Goal: Transaction & Acquisition: Obtain resource

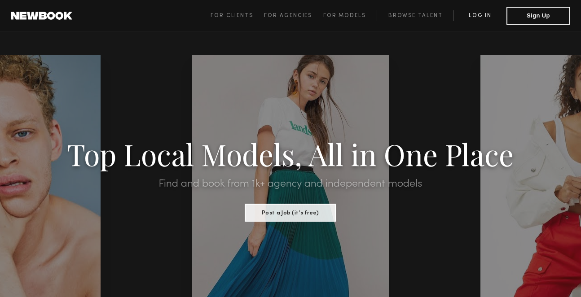
click at [483, 15] on link "Log in" at bounding box center [480, 15] width 53 height 11
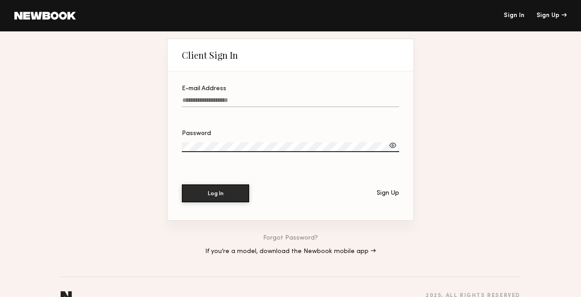
click at [198, 100] on input "E-mail Address" at bounding box center [290, 102] width 217 height 10
type input "**********"
click at [182, 185] on button "Log In" at bounding box center [215, 194] width 67 height 18
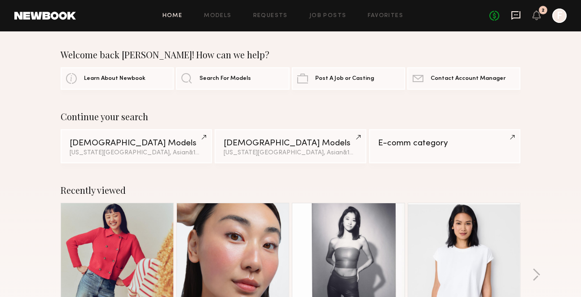
click at [514, 16] on icon at bounding box center [516, 15] width 10 height 10
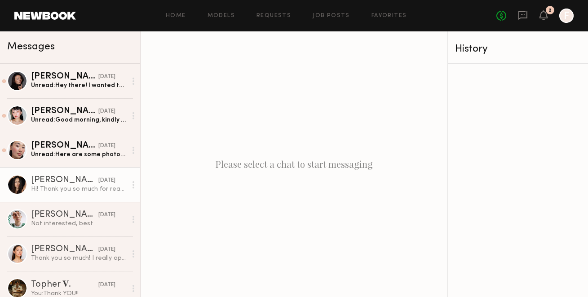
click at [72, 186] on div "Hi! Thank you so much for reaching out and sharing your website! I can confirm …" at bounding box center [79, 189] width 96 height 9
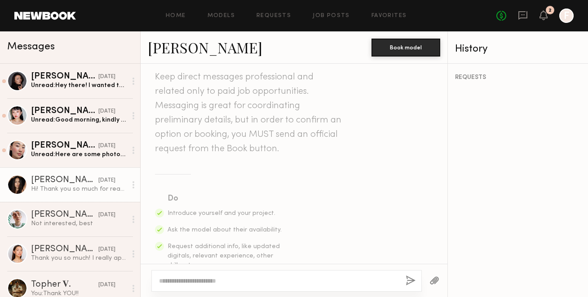
scroll to position [246, 0]
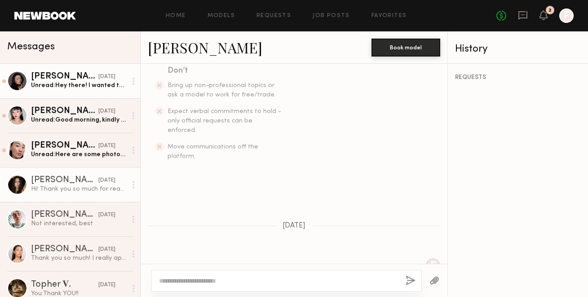
click at [71, 84] on div "Unread: Hey there! I wanted to reconnect to see if you had any upcoming shoots …" at bounding box center [79, 85] width 96 height 9
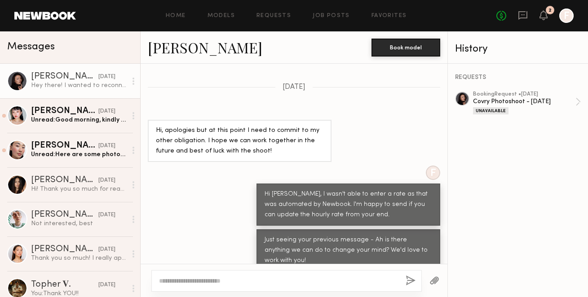
scroll to position [1647, 0]
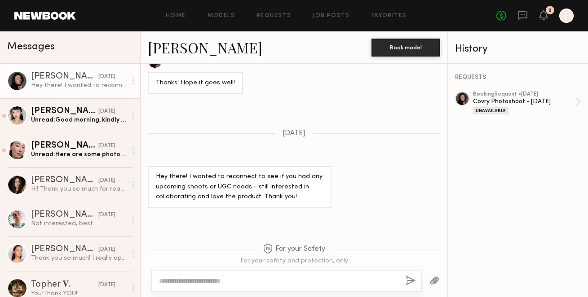
click at [181, 172] on div "Hey there! I wanted to reconnect to see if you had any upcoming shoots or UGC n…" at bounding box center [240, 187] width 168 height 31
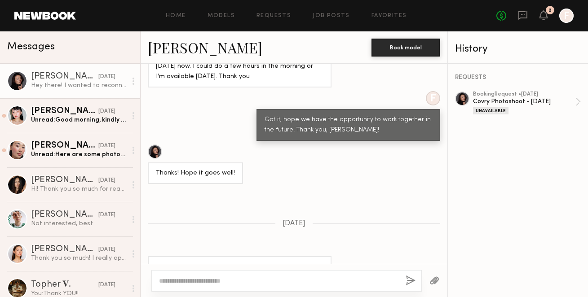
scroll to position [1523, 0]
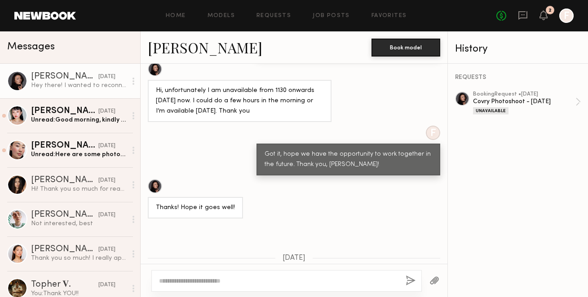
click at [155, 179] on div at bounding box center [155, 186] width 14 height 14
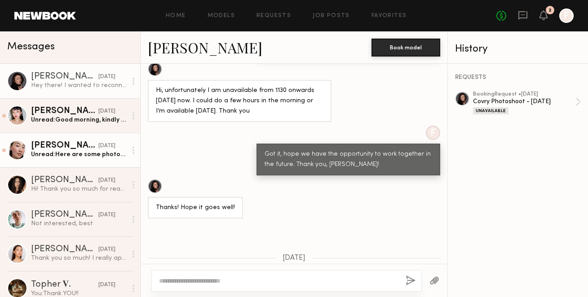
click at [54, 152] on div "Unread: Here are some photos of me in glasses: https://www.instagram.com/p/B61W…" at bounding box center [79, 155] width 96 height 9
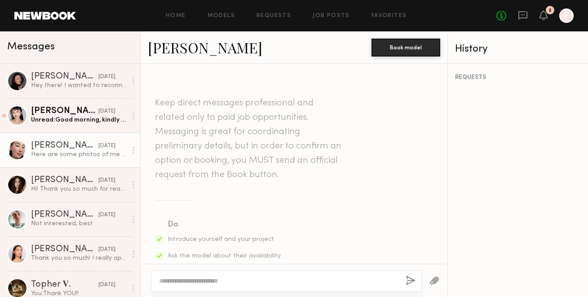
scroll to position [555, 0]
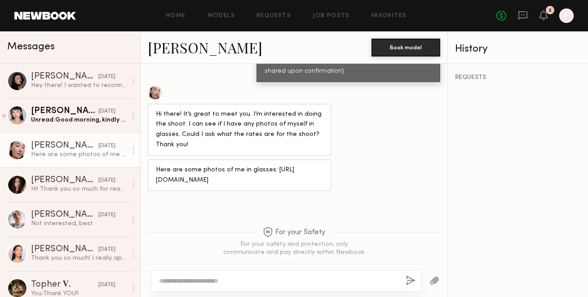
click at [155, 86] on div at bounding box center [155, 93] width 14 height 14
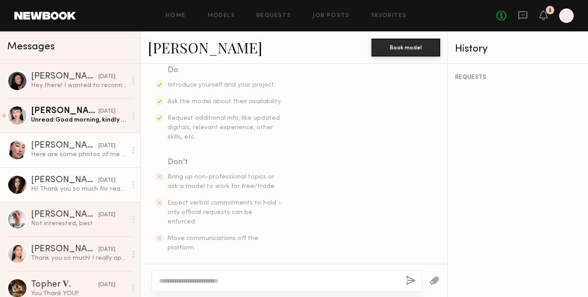
scroll to position [141, 0]
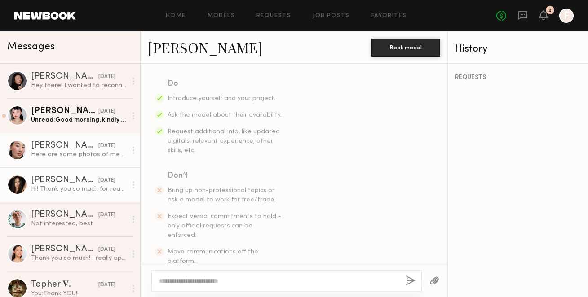
click at [52, 194] on link "Kayla H. 01/30/2025 Hi! Thank you so much for reaching out and sharing your web…" at bounding box center [70, 185] width 140 height 35
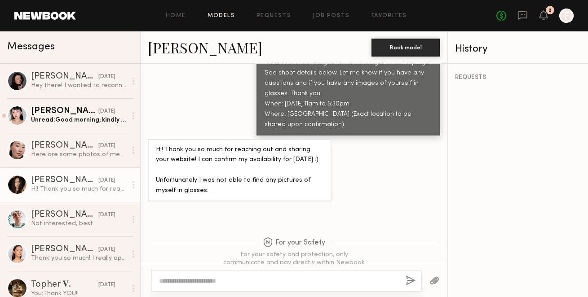
click at [215, 14] on link "Models" at bounding box center [221, 16] width 27 height 6
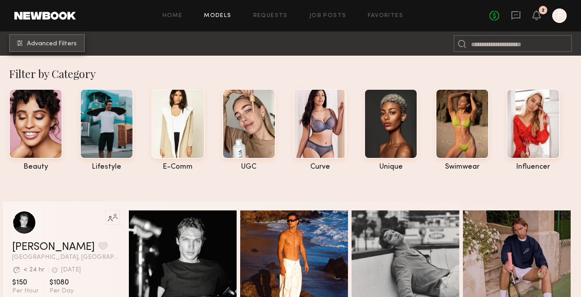
click at [22, 41] on common-icon "undefined" at bounding box center [19, 42] width 5 height 5
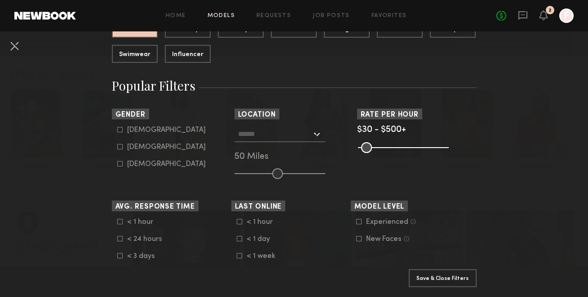
scroll to position [115, 0]
click at [299, 133] on input "text" at bounding box center [275, 133] width 74 height 15
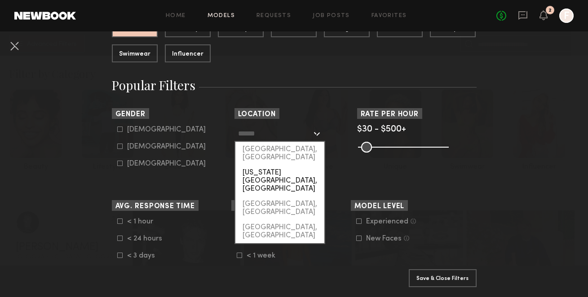
click at [278, 165] on div "[US_STATE][GEOGRAPHIC_DATA], [GEOGRAPHIC_DATA]" at bounding box center [279, 180] width 89 height 31
type input "**********"
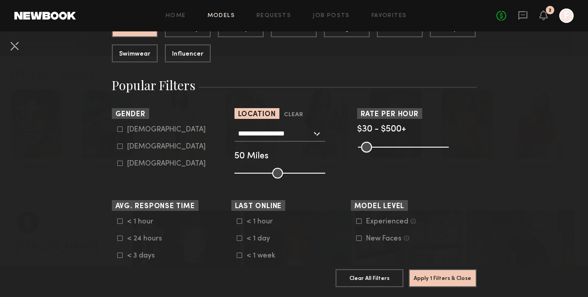
scroll to position [170, 0]
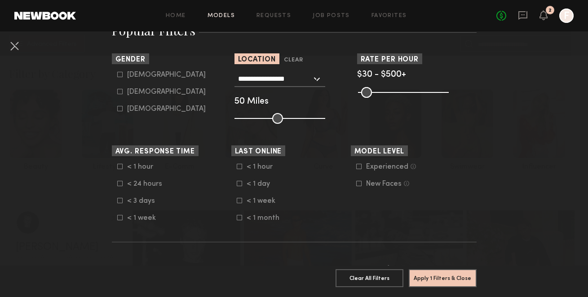
click at [117, 93] on icon at bounding box center [119, 91] width 5 height 5
type input "**"
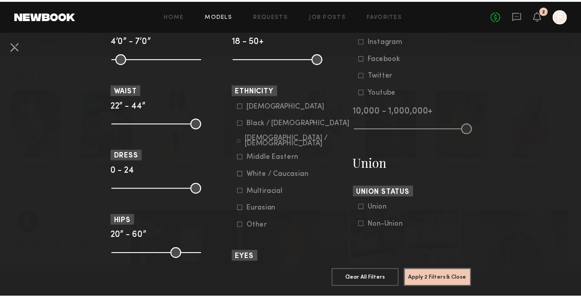
scroll to position [446, 0]
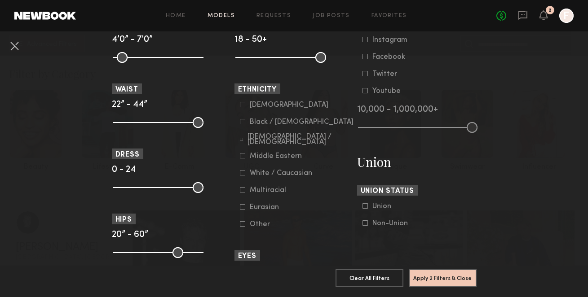
click at [244, 106] on label "Asian" at bounding box center [284, 104] width 89 height 5
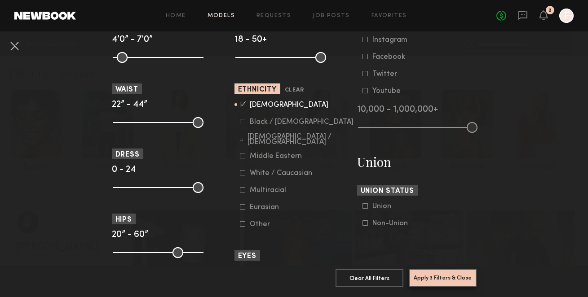
click at [432, 269] on button "Apply 3 Filters & Close" at bounding box center [443, 278] width 68 height 18
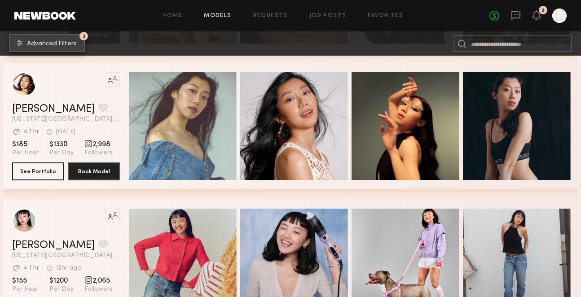
scroll to position [760, 0]
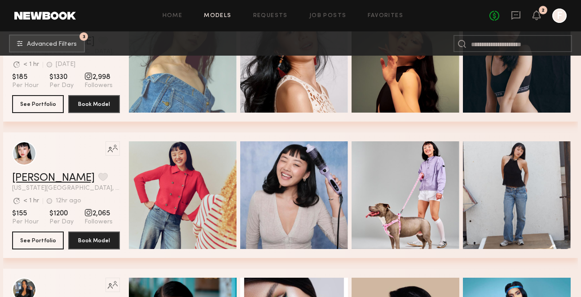
click at [32, 178] on link "Lin M." at bounding box center [53, 178] width 83 height 11
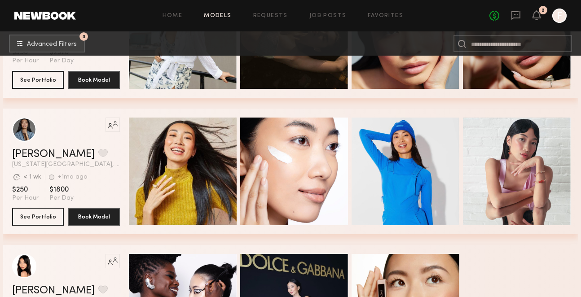
scroll to position [2152, 0]
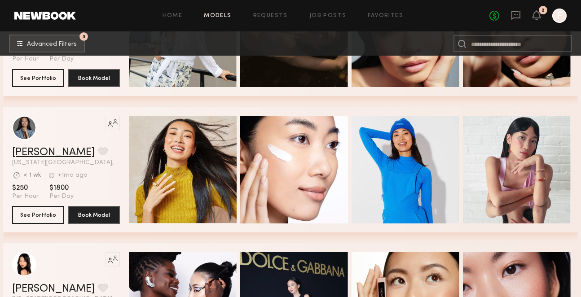
click at [39, 155] on link "[PERSON_NAME]" at bounding box center [53, 152] width 83 height 11
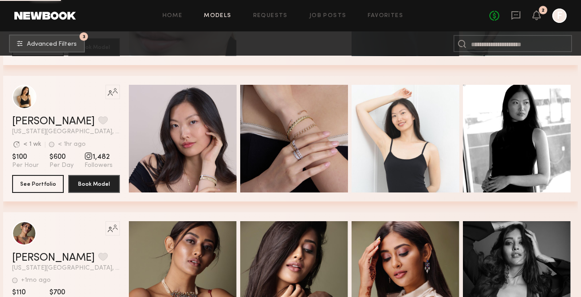
scroll to position [6491, 0]
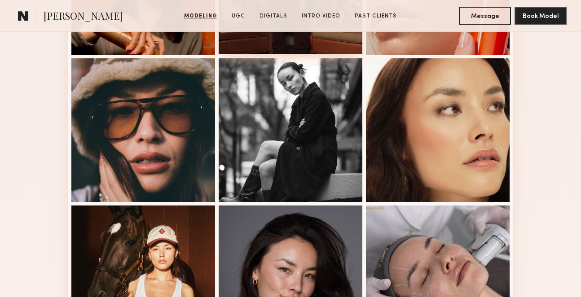
scroll to position [673, 0]
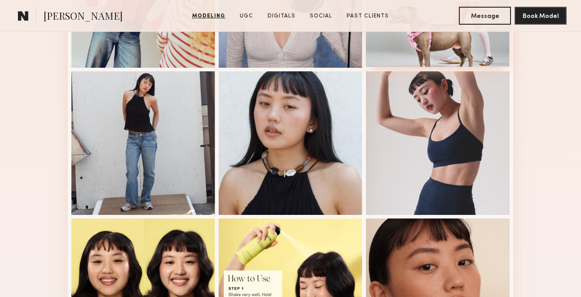
scroll to position [342, 0]
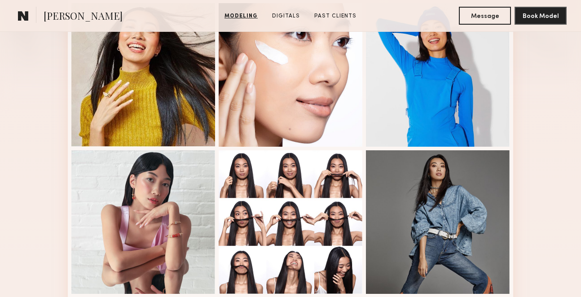
scroll to position [158, 0]
